Goal: Find specific page/section

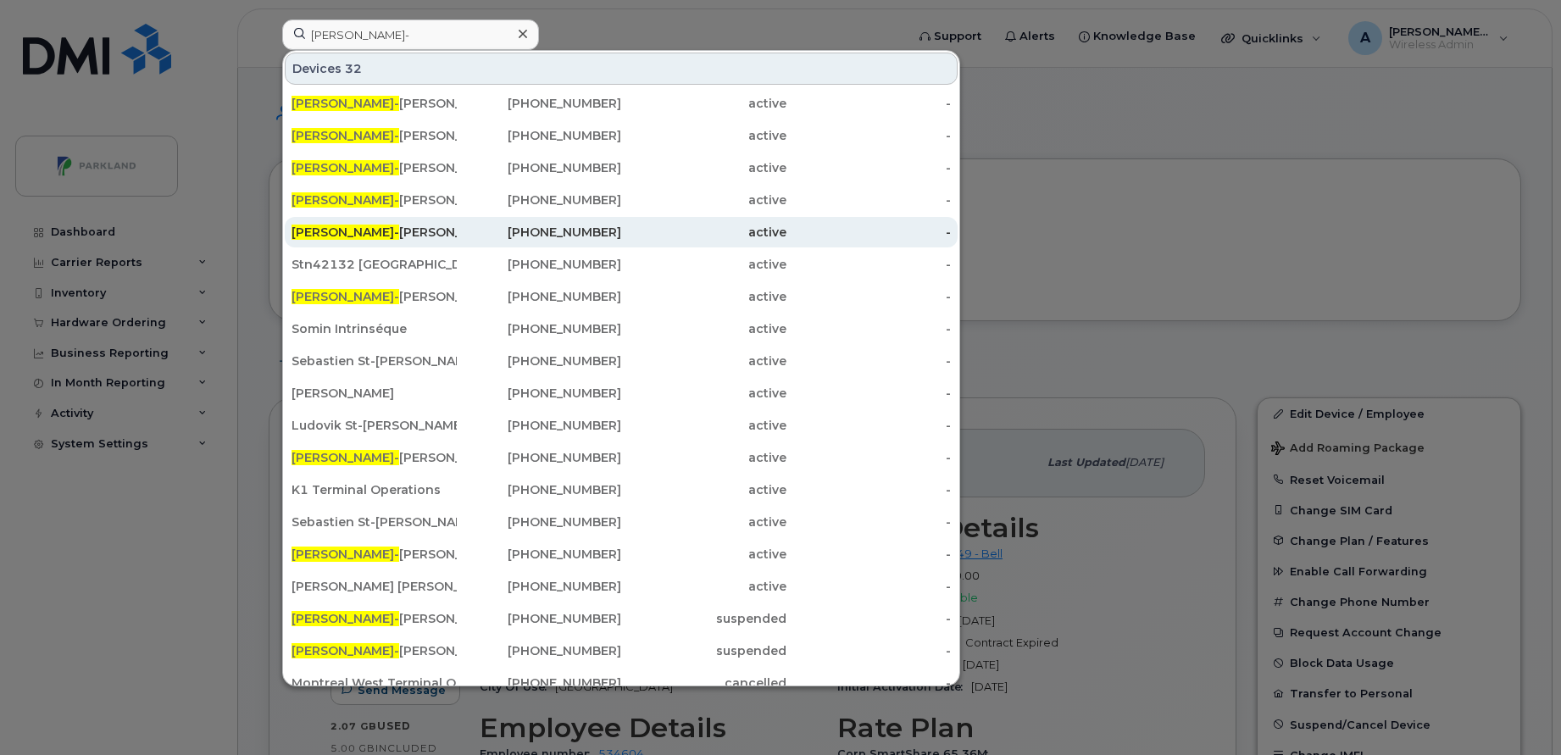
type input "Jean-"
click at [409, 233] on div "Jean- Michel Leclair" at bounding box center [374, 232] width 165 height 17
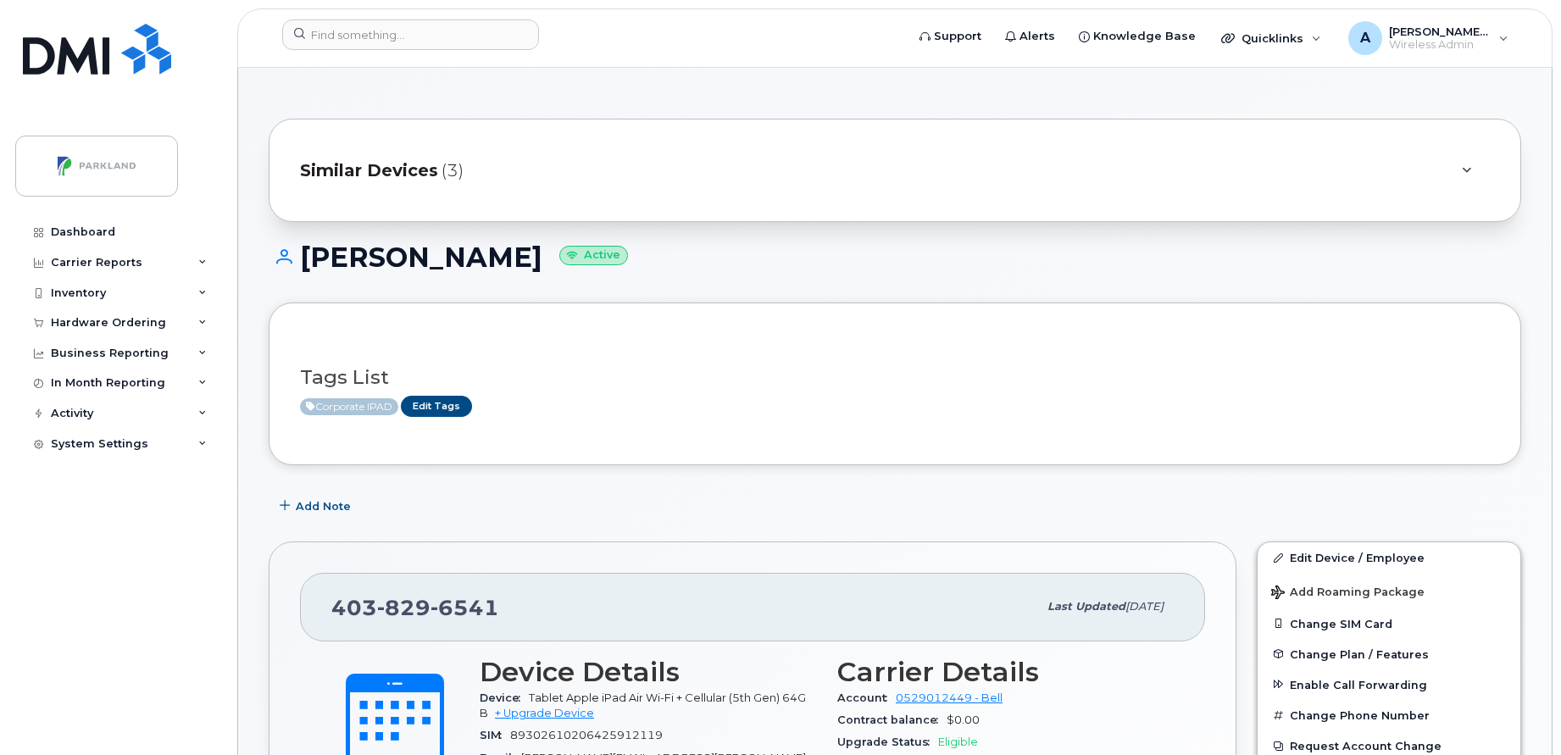
click at [394, 173] on span "Similar Devices" at bounding box center [369, 171] width 138 height 25
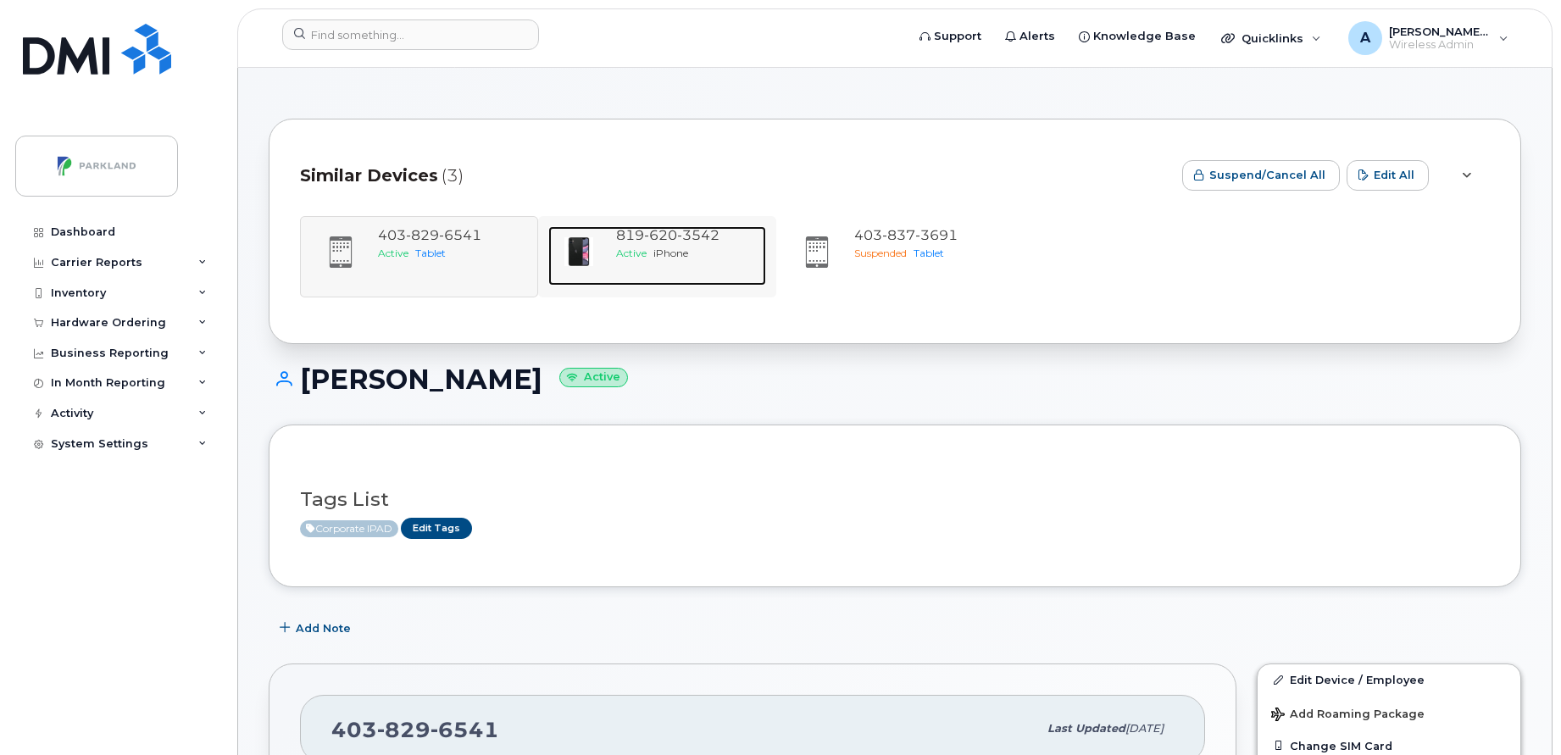
click at [692, 232] on span "3542" at bounding box center [698, 235] width 42 height 16
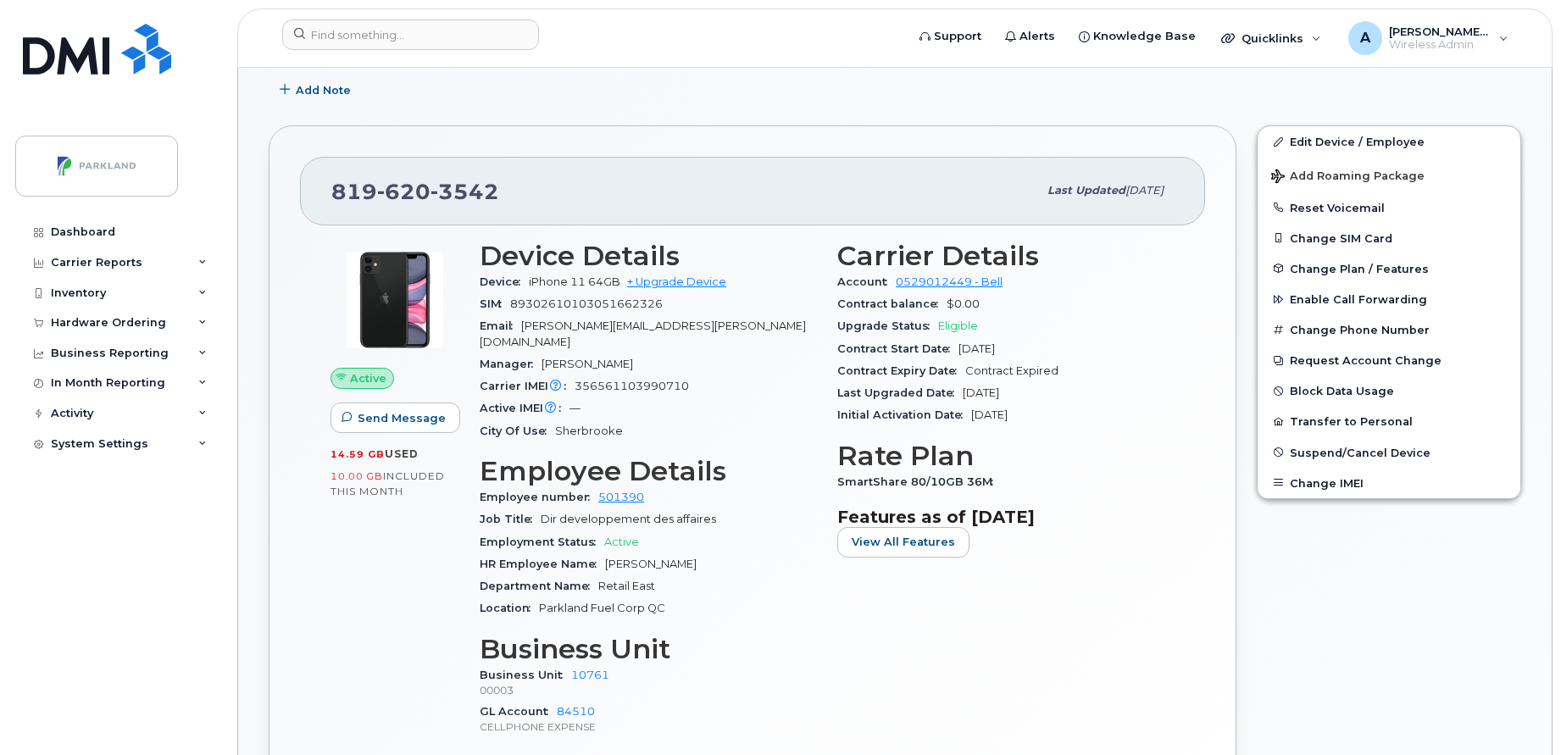
scroll to position [417, 0]
